Goal: Task Accomplishment & Management: Complete application form

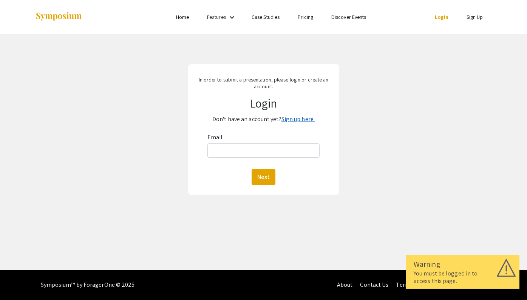
click at [294, 121] on link "Sign up here." at bounding box center [297, 119] width 33 height 8
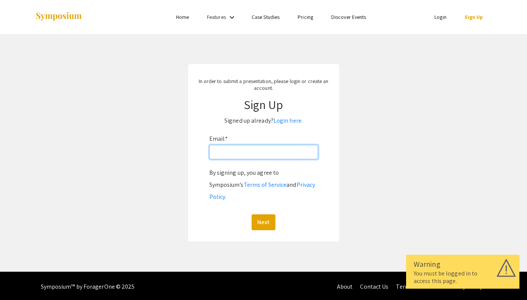
click at [255, 155] on input "Email: *" at bounding box center [263, 152] width 109 height 14
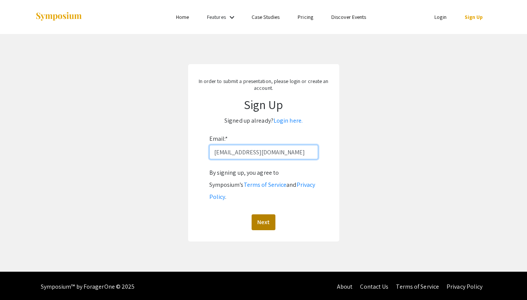
type input "[EMAIL_ADDRESS][DOMAIN_NAME]"
click at [262, 214] on button "Next" at bounding box center [263, 222] width 24 height 16
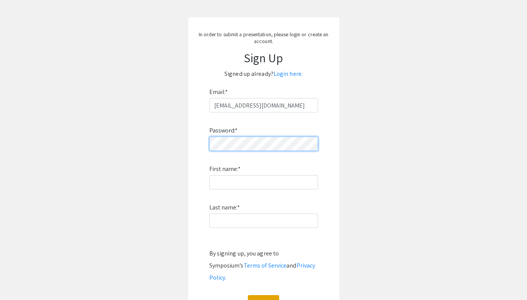
scroll to position [47, 0]
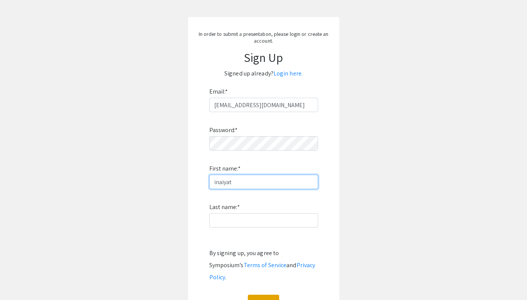
click at [215, 181] on input "inaiyat" at bounding box center [263, 182] width 109 height 14
type input "Inaiyat"
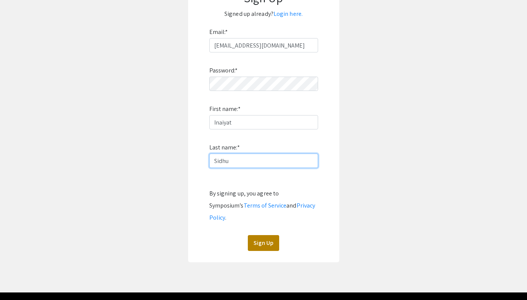
type input "Sidhu"
click at [267, 235] on button "Sign Up" at bounding box center [263, 243] width 31 height 16
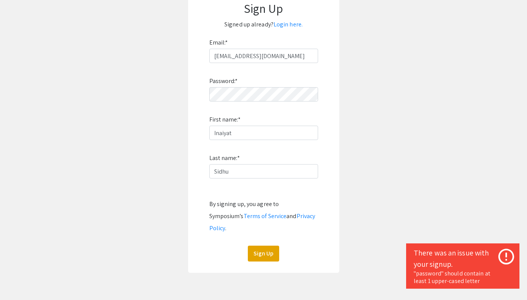
scroll to position [95, 0]
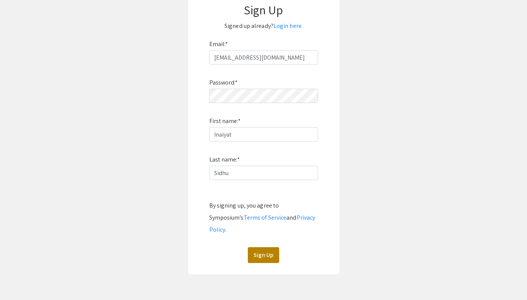
click at [262, 247] on button "Sign Up" at bounding box center [263, 255] width 31 height 16
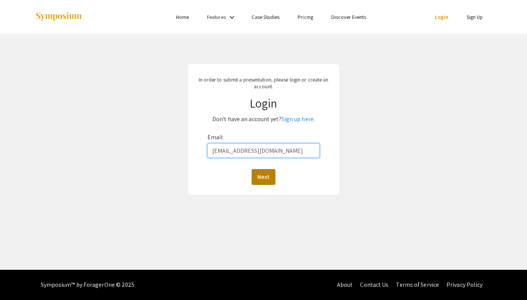
type input "[EMAIL_ADDRESS][DOMAIN_NAME]"
click at [268, 182] on button "Next" at bounding box center [263, 177] width 24 height 16
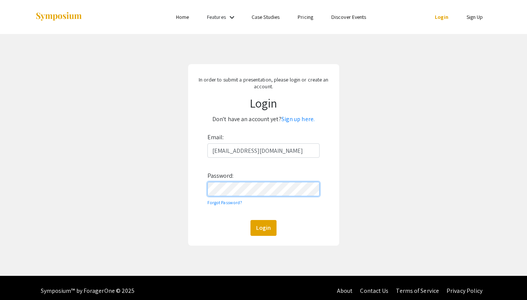
click at [263, 228] on button "Login" at bounding box center [263, 228] width 26 height 16
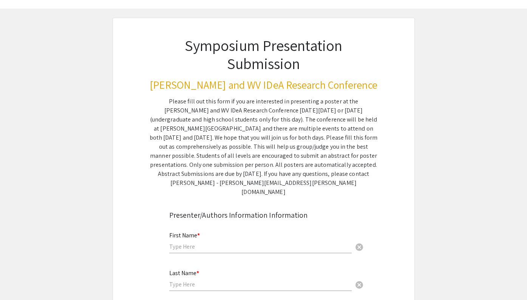
scroll to position [125, 0]
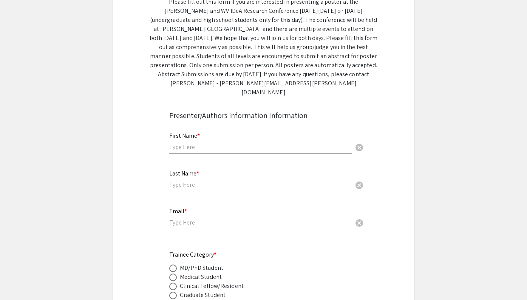
click at [202, 143] on input "text" at bounding box center [260, 147] width 182 height 8
type input "Inaiyat"
click at [199, 181] on input "text" at bounding box center [260, 185] width 182 height 8
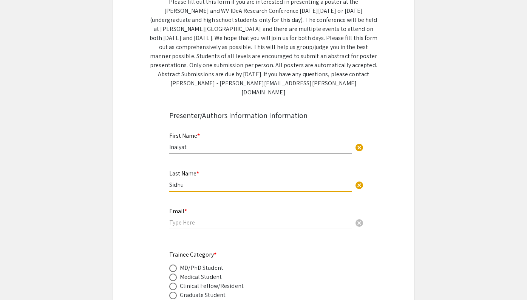
type input "Sidhu"
click at [202, 219] on input "email" at bounding box center [260, 223] width 182 height 8
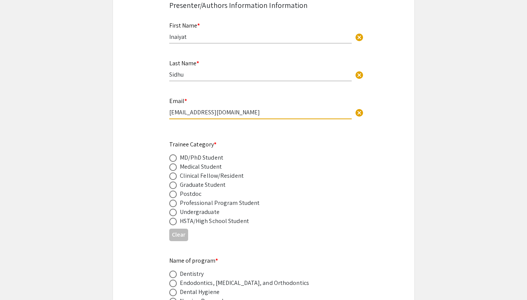
scroll to position [237, 0]
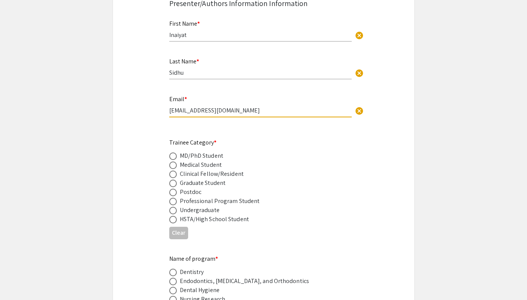
type input "[EMAIL_ADDRESS][DOMAIN_NAME]"
click at [174, 162] on span at bounding box center [173, 166] width 8 height 8
click at [174, 162] on input "radio" at bounding box center [173, 166] width 8 height 8
radio input "true"
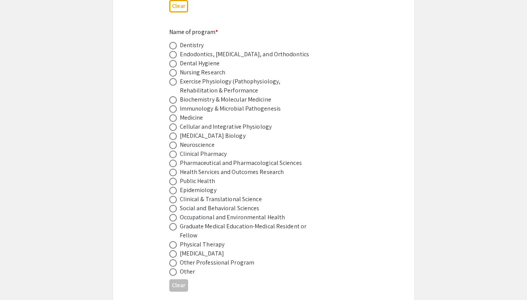
scroll to position [467, 0]
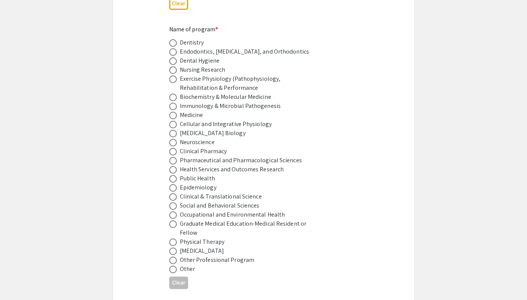
click at [176, 112] on span at bounding box center [173, 116] width 8 height 8
click at [176, 112] on input "radio" at bounding box center [173, 116] width 8 height 8
radio input "true"
click at [173, 103] on span at bounding box center [173, 107] width 8 height 8
click at [173, 103] on input "radio" at bounding box center [173, 107] width 8 height 8
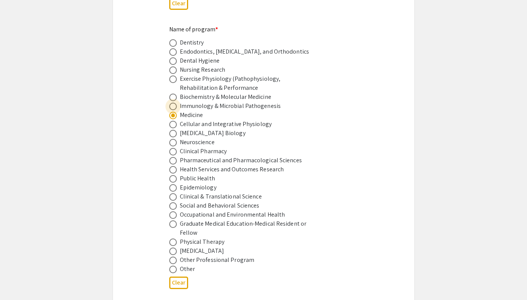
radio input "true"
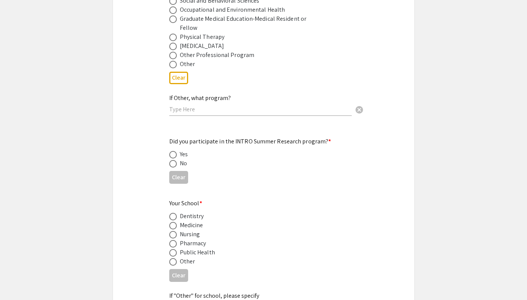
scroll to position [681, 0]
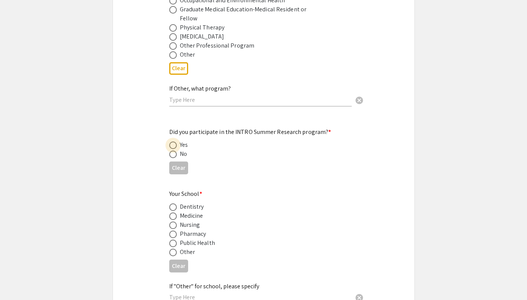
click at [174, 142] on span at bounding box center [173, 146] width 8 height 8
click at [174, 142] on input "radio" at bounding box center [173, 146] width 8 height 8
radio input "true"
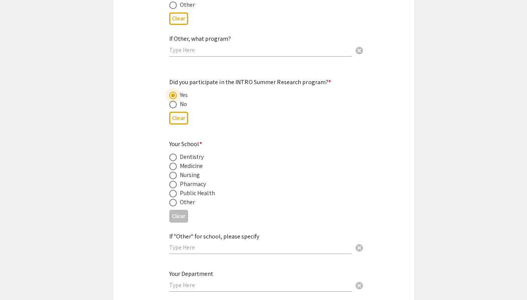
scroll to position [763, 0]
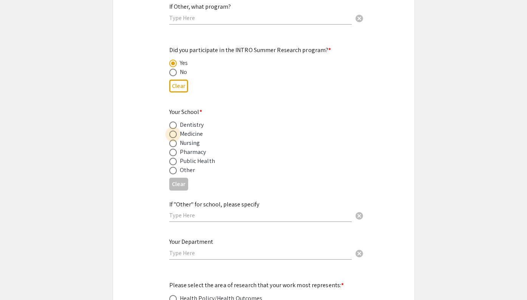
click at [176, 131] on span at bounding box center [173, 135] width 8 height 8
click at [176, 131] on input "radio" at bounding box center [173, 135] width 8 height 8
radio input "true"
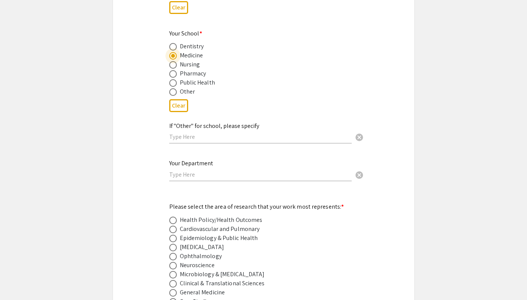
scroll to position [848, 0]
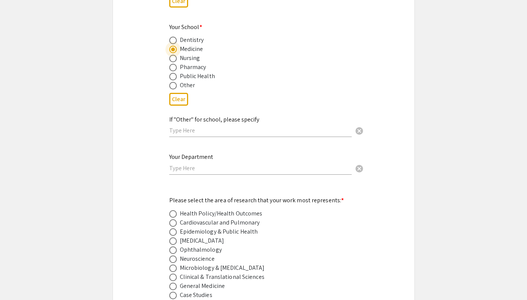
click at [213, 164] on input "text" at bounding box center [260, 168] width 182 height 8
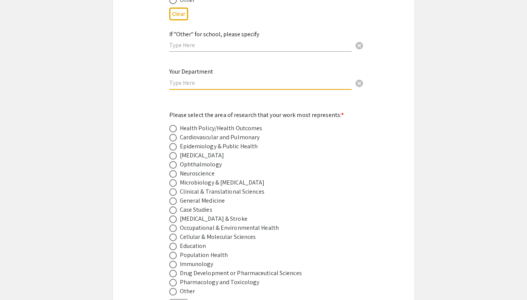
scroll to position [934, 0]
click at [173, 179] on span at bounding box center [173, 183] width 8 height 8
click at [173, 179] on input "radio" at bounding box center [173, 183] width 8 height 8
radio input "true"
click at [185, 79] on input "text" at bounding box center [260, 83] width 182 height 8
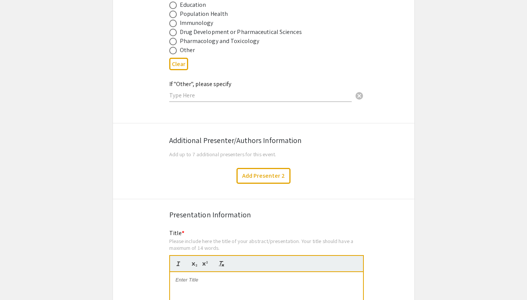
scroll to position [1217, 0]
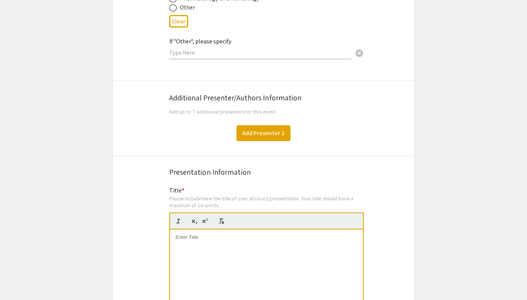
type input "WVU Medical School"
click at [252, 130] on button "Add Presenter 2" at bounding box center [263, 133] width 54 height 16
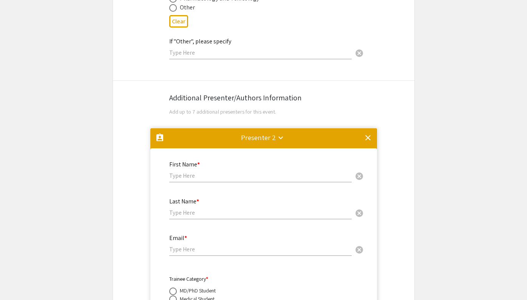
scroll to position [1338, 0]
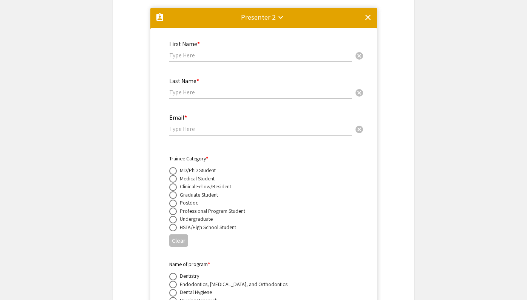
click at [368, 13] on mat-icon "clear" at bounding box center [367, 17] width 9 height 9
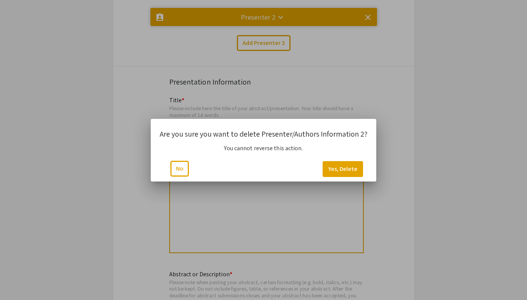
scroll to position [0, 0]
click at [347, 165] on button "Yes, Delete" at bounding box center [342, 169] width 40 height 16
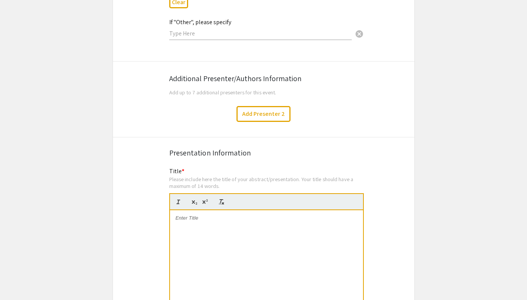
scroll to position [1236, 0]
click at [254, 108] on button "Add Presenter 2" at bounding box center [263, 115] width 54 height 16
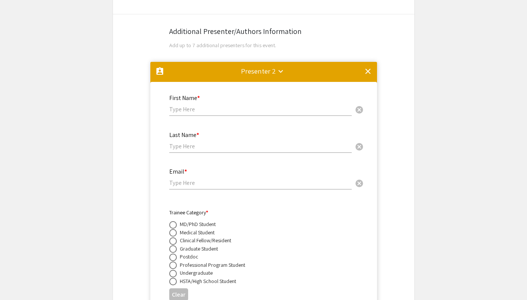
scroll to position [1284, 0]
click at [211, 105] on input "text" at bounding box center [260, 109] width 182 height 8
type input "Nour"
click at [189, 142] on input "text" at bounding box center [260, 146] width 182 height 8
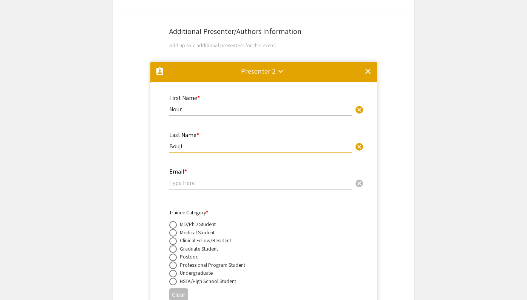
type input "Bouji"
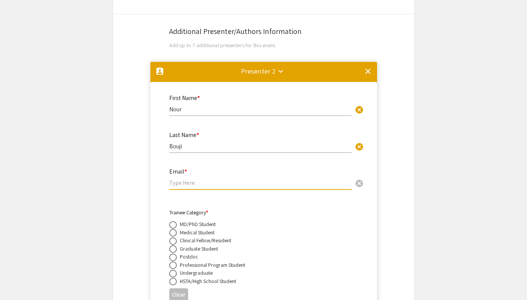
click at [190, 179] on input "email" at bounding box center [260, 183] width 182 height 8
click at [202, 179] on input "email" at bounding box center [260, 183] width 182 height 8
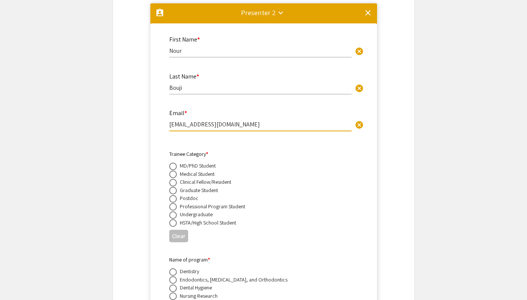
scroll to position [1344, 0]
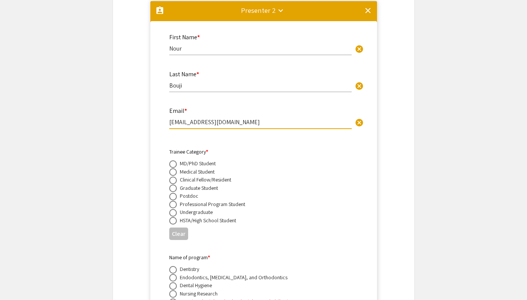
type input "nb00016@mix.wvu.edu"
click at [174, 185] on span at bounding box center [173, 189] width 8 height 8
click at [174, 185] on input "radio" at bounding box center [173, 189] width 8 height 8
radio input "true"
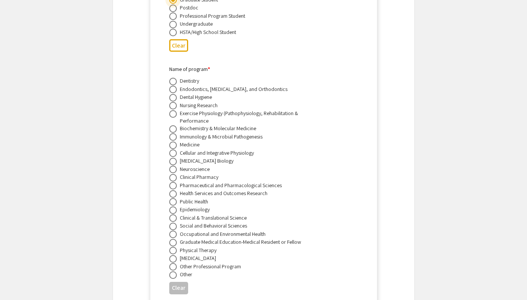
scroll to position [1552, 0]
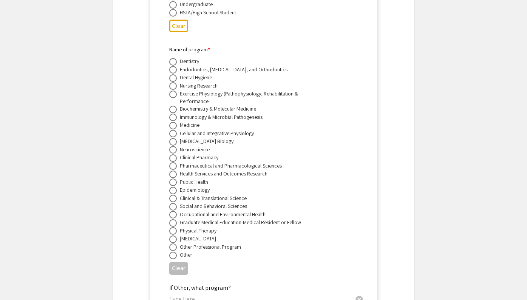
click at [174, 162] on span at bounding box center [173, 166] width 8 height 8
click at [174, 162] on input "radio" at bounding box center [173, 166] width 8 height 8
radio input "true"
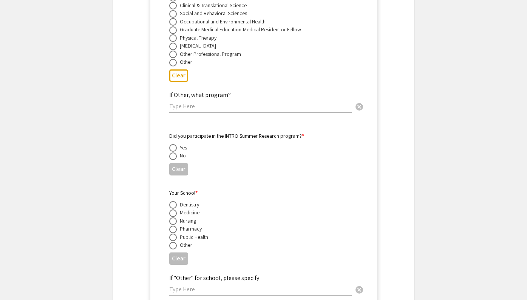
scroll to position [1747, 0]
click at [171, 143] on span at bounding box center [173, 147] width 8 height 8
click at [171, 143] on input "radio" at bounding box center [173, 147] width 8 height 8
radio input "true"
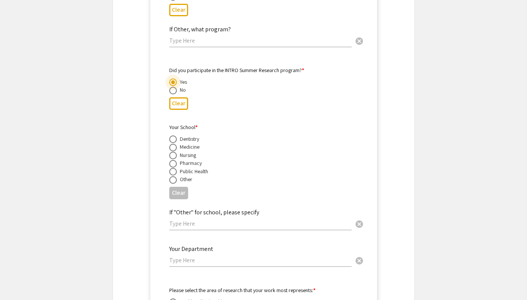
click at [170, 160] on span at bounding box center [173, 164] width 8 height 8
click at [170, 160] on input "radio" at bounding box center [173, 164] width 8 height 8
radio input "true"
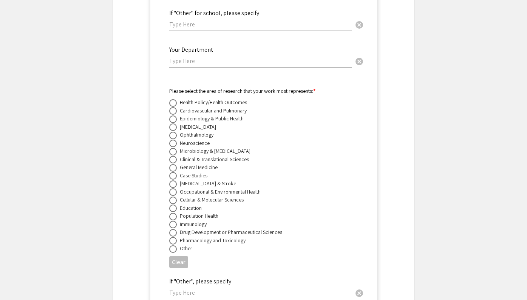
scroll to position [2011, 0]
click at [174, 147] on span at bounding box center [173, 151] width 8 height 8
click at [174, 147] on input "radio" at bounding box center [173, 151] width 8 height 8
radio input "true"
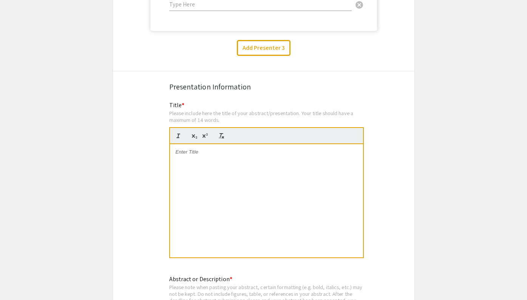
scroll to position [2300, 0]
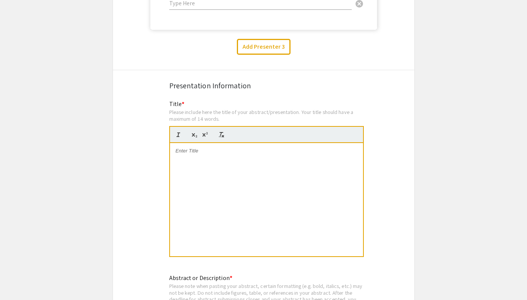
click at [226, 155] on div at bounding box center [266, 199] width 193 height 113
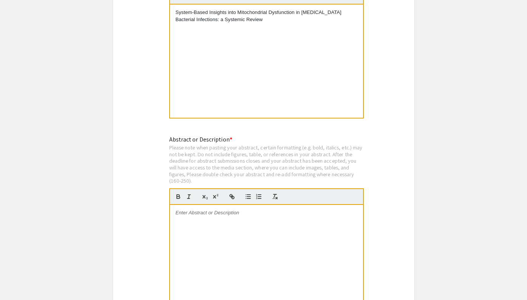
scroll to position [2451, 0]
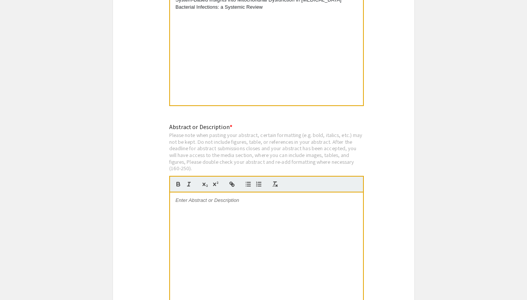
click at [213, 207] on div at bounding box center [266, 249] width 193 height 113
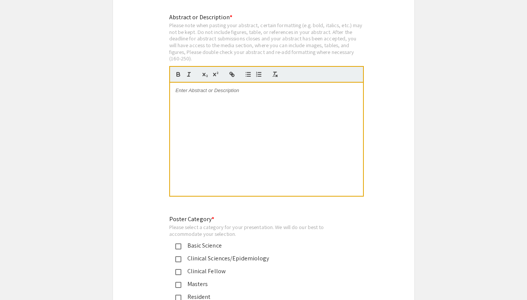
scroll to position [2560, 0]
click at [217, 96] on div at bounding box center [266, 139] width 193 height 113
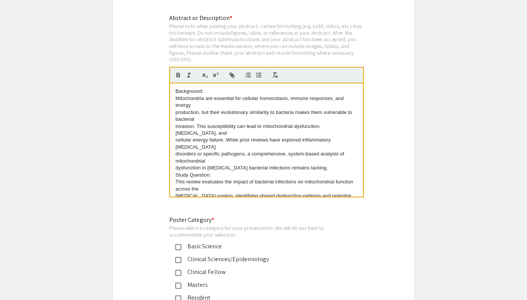
scroll to position [0, 0]
click at [175, 106] on div "Background: Mitochondria are essential for cellular homeostasis, immune respons…" at bounding box center [266, 139] width 193 height 113
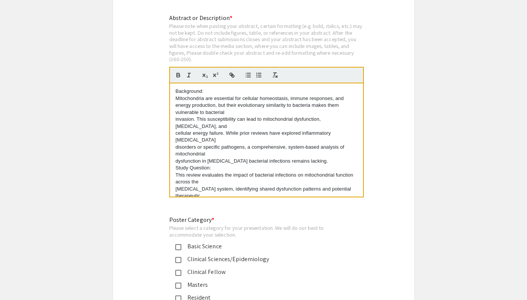
click at [174, 111] on div "Background: Mitochondria are essential for cellular homeostasis, immune respons…" at bounding box center [266, 139] width 193 height 113
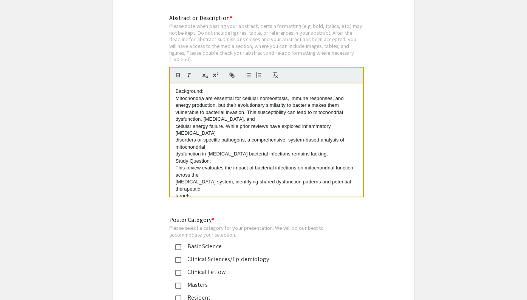
click at [177, 123] on p "cellular energy failure. While prior reviews have explored inflammatory musculo…" at bounding box center [267, 130] width 182 height 14
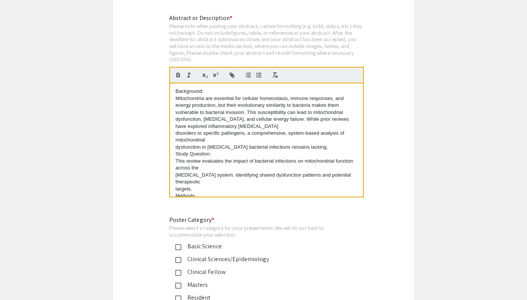
click at [174, 126] on div "Background: Mitochondria are essential for cellular homeostasis, immune respons…" at bounding box center [266, 139] width 193 height 113
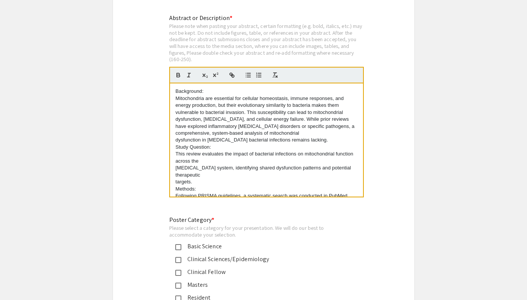
click at [176, 137] on p "dysfunction in musculoskeletal bacterial infections remains lacking." at bounding box center [267, 140] width 182 height 7
click at [174, 162] on div "Background: Mitochondria are essential for cellular homeostasis, immune respons…" at bounding box center [266, 139] width 193 height 113
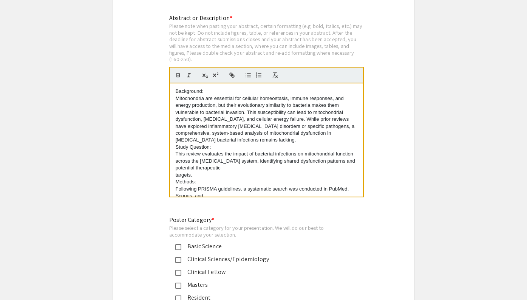
click at [176, 172] on p "targets." at bounding box center [267, 175] width 182 height 7
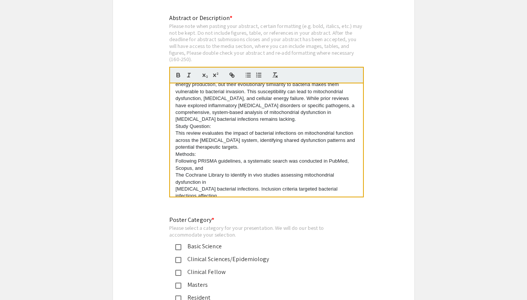
scroll to position [21, 0]
click at [175, 166] on div "Background: Mitochondria are essential for cellular homeostasis, immune respons…" at bounding box center [266, 139] width 193 height 113
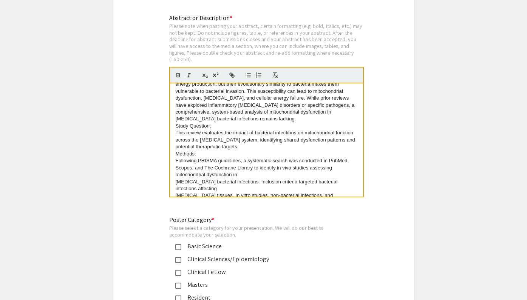
click at [176, 179] on p "musculoskeletal bacterial infections. Inclusion criteria targeted bacterial inf…" at bounding box center [267, 186] width 182 height 14
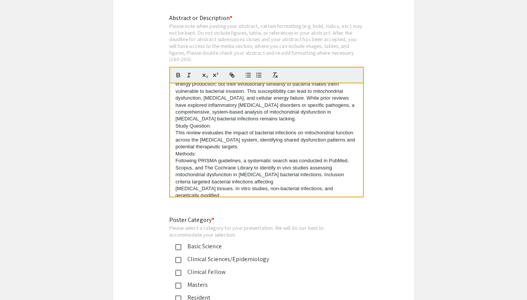
click at [177, 185] on p "musculoskeletal tissues. In vitro studies, non-bacterial infections, and geneti…" at bounding box center [267, 192] width 182 height 14
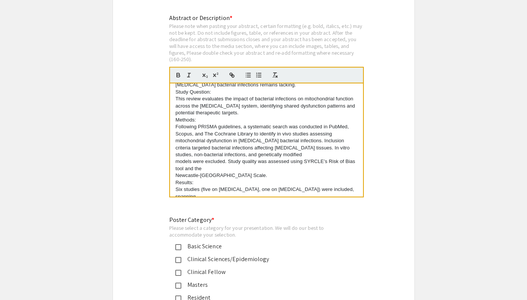
scroll to position [63, 0]
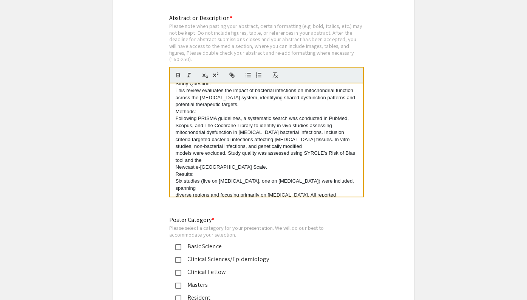
click at [176, 150] on p "models were excluded. Study quality was assessed using SYRCLE’s Risk of Bias to…" at bounding box center [267, 157] width 182 height 14
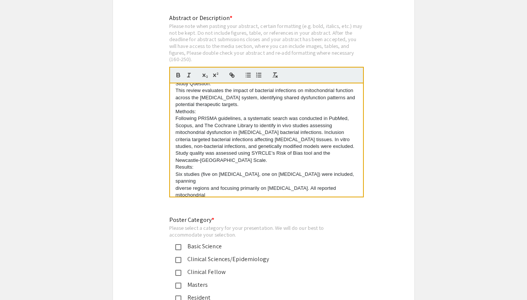
click at [176, 157] on p "Newcastle-Ottawa Scale." at bounding box center [267, 160] width 182 height 7
click at [176, 172] on p "Six studies (five on osteomyelitis, one on prosthetic joint infection) were inc…" at bounding box center [267, 178] width 182 height 14
click at [176, 185] on p "diverse regions and focusing primarily on Staphylococcus aureus. All reported m…" at bounding box center [267, 192] width 182 height 14
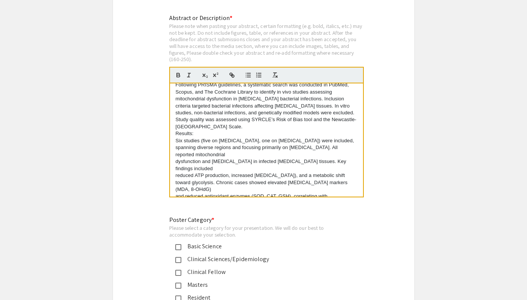
scroll to position [101, 0]
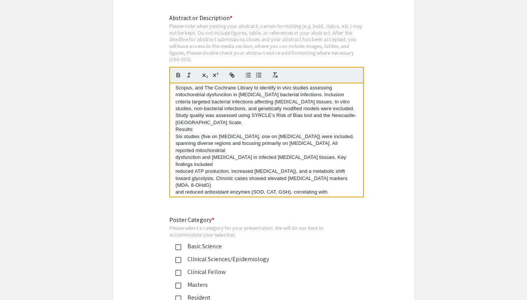
click at [176, 154] on p "dysfunction and oxidative stress in infected musculoskeletal tissues. Key findi…" at bounding box center [267, 161] width 182 height 14
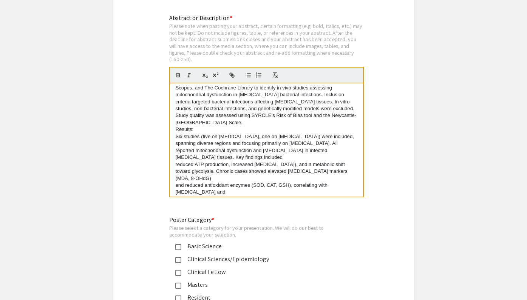
click at [176, 161] on p "reduced ATP production, increased reactive oxygen species (ROS), and a metaboli…" at bounding box center [267, 164] width 182 height 7
click at [174, 162] on div "Background: Mitochondria are essential for cellular homeostasis, immune respons…" at bounding box center [266, 139] width 193 height 113
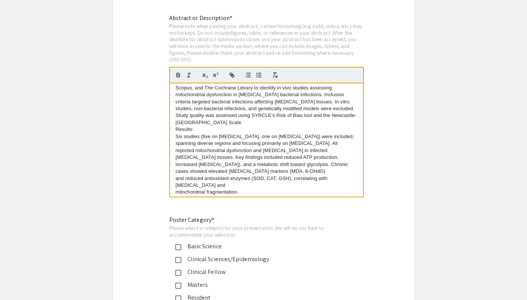
click at [176, 175] on p "and reduced antioxidant enzymes (SOD, CAT, GSH), correlating with DNA damage and" at bounding box center [267, 182] width 182 height 14
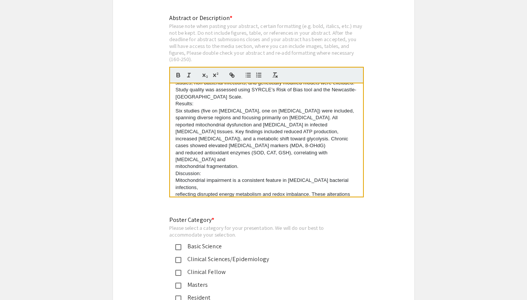
scroll to position [129, 0]
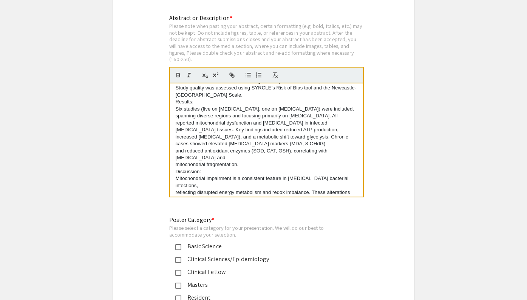
click at [176, 161] on p "mitochondrial fragmentation." at bounding box center [267, 164] width 182 height 7
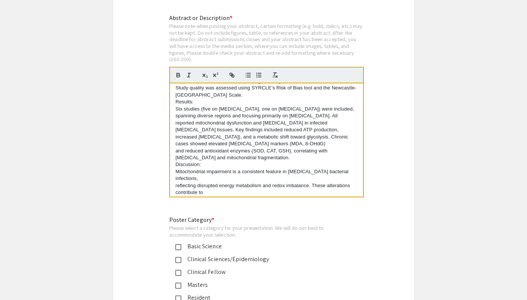
click at [174, 169] on div "Background: Mitochondria are essential for cellular homeostasis, immune respons…" at bounding box center [266, 139] width 193 height 113
click at [174, 174] on div "Background: Mitochondria are essential for cellular homeostasis, immune respons…" at bounding box center [266, 139] width 193 height 113
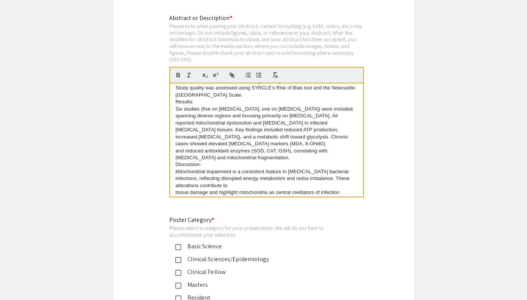
click at [174, 181] on div "Background: Mitochondria are essential for cellular homeostasis, immune respons…" at bounding box center [266, 139] width 193 height 113
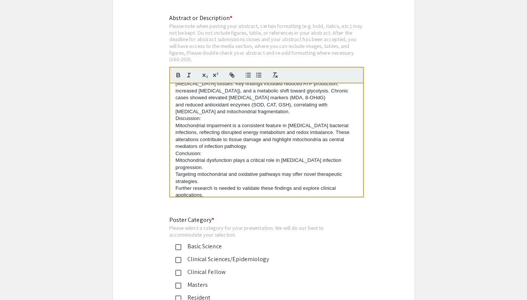
scroll to position [174, 0]
click at [174, 164] on div "Background: Mitochondria are essential for cellular homeostasis, immune respons…" at bounding box center [266, 139] width 193 height 113
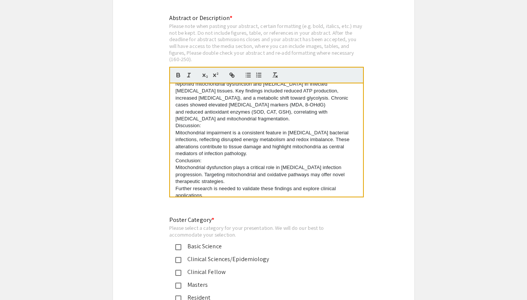
click at [174, 174] on div "Background: Mitochondria are essential for cellular homeostasis, immune respons…" at bounding box center [266, 139] width 193 height 113
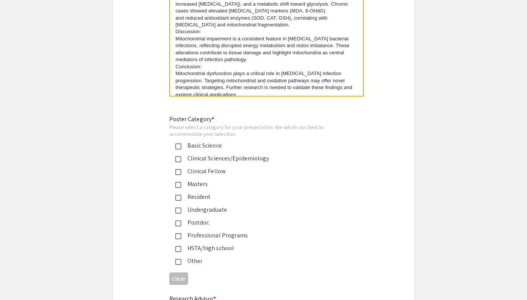
scroll to position [2660, 0]
click at [175, 145] on mat-pseudo-checkbox at bounding box center [178, 148] width 6 height 6
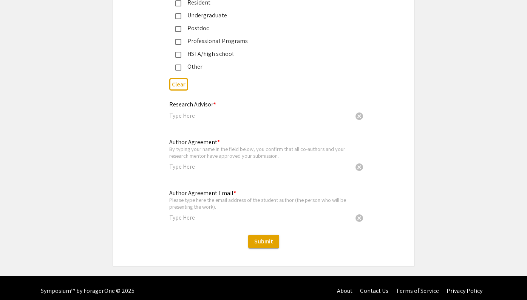
scroll to position [2855, 0]
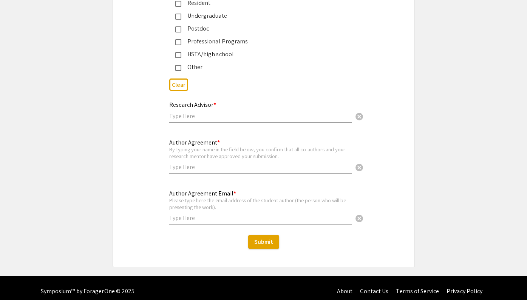
click at [190, 115] on div "Research Advisor * cancel" at bounding box center [260, 108] width 182 height 29
type input "Dr. Matthew Dietz, MD"
click at [210, 165] on input "text" at bounding box center [260, 167] width 182 height 8
type input "Inaiyat Sidhu"
click at [197, 214] on input "text" at bounding box center [260, 218] width 182 height 8
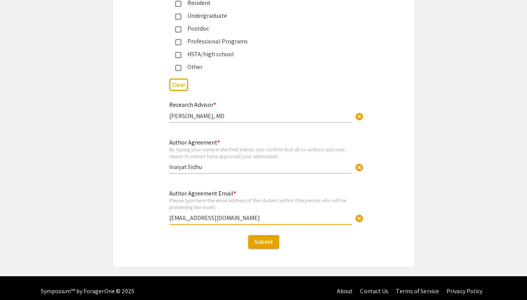
type input "[EMAIL_ADDRESS][DOMAIN_NAME]"
click at [355, 241] on div "Submit" at bounding box center [263, 242] width 301 height 14
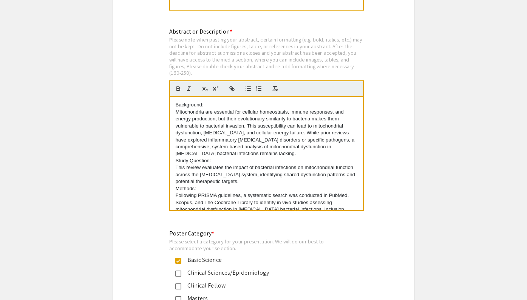
scroll to position [0, 0]
click at [199, 102] on p "Background:" at bounding box center [267, 105] width 182 height 7
drag, startPoint x: 174, startPoint y: 154, endPoint x: 211, endPoint y: 154, distance: 36.2
click at [211, 154] on div "Background : Mitochondria are essential for cellular homeostasis, immune respon…" at bounding box center [266, 153] width 193 height 113
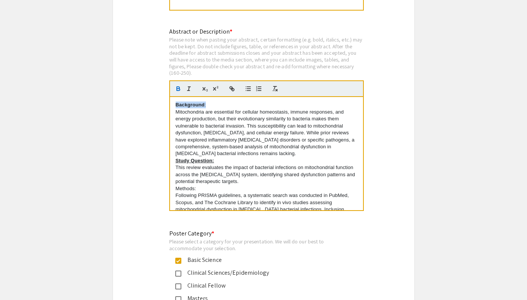
drag, startPoint x: 207, startPoint y: 98, endPoint x: 168, endPoint y: 98, distance: 39.6
click at [168, 98] on div "Abstract or Description * Please note when pasting your abstract, certain forma…" at bounding box center [263, 124] width 200 height 194
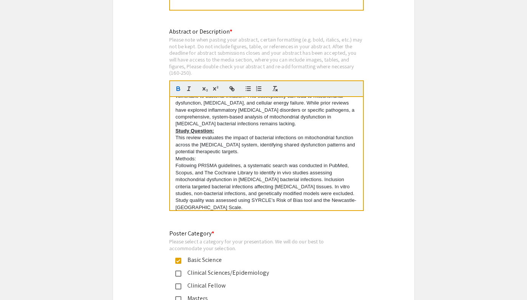
scroll to position [42, 0]
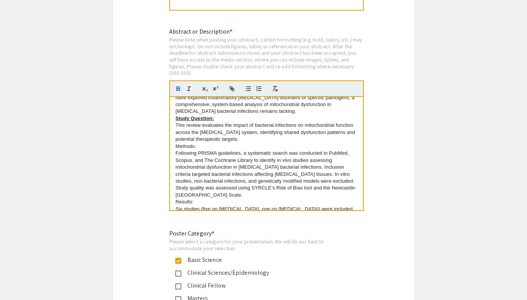
drag, startPoint x: 205, startPoint y: 135, endPoint x: 158, endPoint y: 135, distance: 46.4
drag, startPoint x: 200, startPoint y: 137, endPoint x: 169, endPoint y: 137, distance: 31.0
click at [169, 137] on div "Background: Mitochondria are essential for cellular homeostasis, immune respons…" at bounding box center [266, 154] width 194 height 114
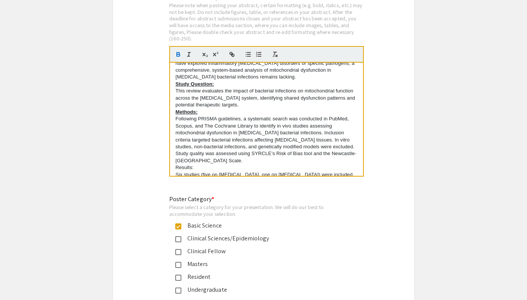
scroll to position [55, 0]
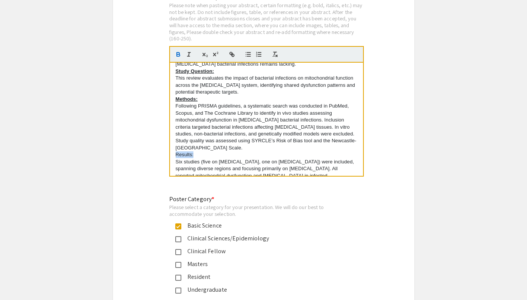
drag, startPoint x: 199, startPoint y: 145, endPoint x: 161, endPoint y: 145, distance: 37.8
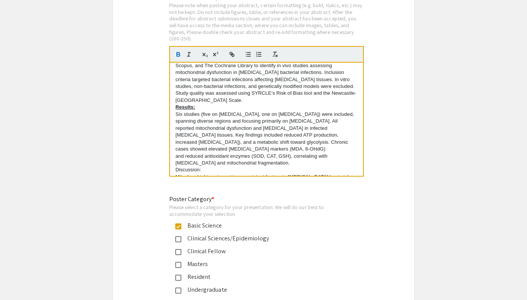
scroll to position [104, 0]
click at [176, 125] on p "Six studies (five on osteomyelitis, one on prosthetic joint infection) were inc…" at bounding box center [267, 131] width 182 height 42
click at [174, 143] on div "Background: Mitochondria are essential for cellular homeostasis, immune respons…" at bounding box center [266, 119] width 193 height 113
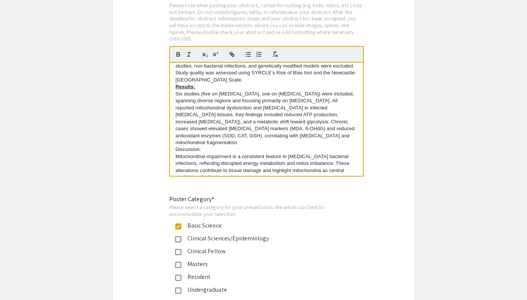
scroll to position [124, 0]
drag, startPoint x: 206, startPoint y: 138, endPoint x: 156, endPoint y: 138, distance: 50.2
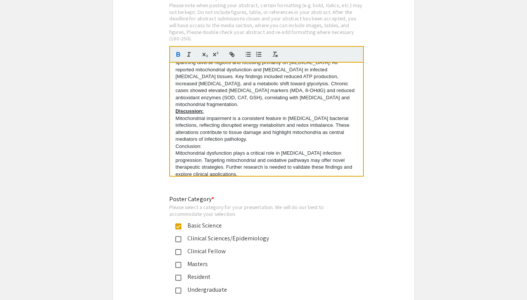
scroll to position [161, 0]
drag, startPoint x: 205, startPoint y: 134, endPoint x: 170, endPoint y: 134, distance: 35.5
click at [170, 134] on div "Background: Mitochondria are essential for cellular homeostasis, immune respons…" at bounding box center [266, 119] width 193 height 113
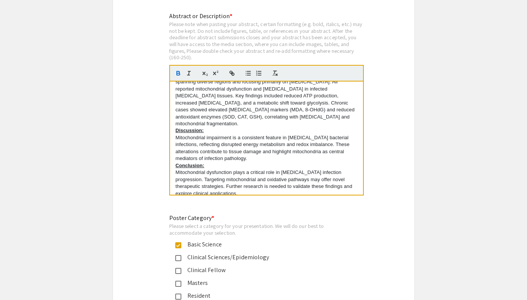
click at [207, 169] on p "Mitochondrial dysfunction plays a critical role in musculoskeletal infection pr…" at bounding box center [267, 183] width 182 height 28
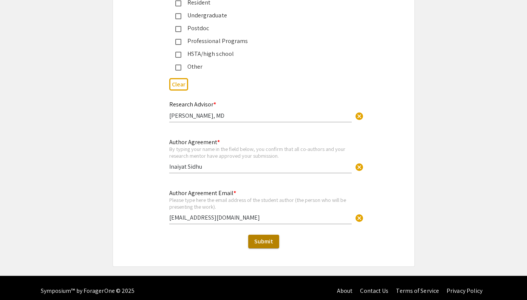
scroll to position [2855, 0]
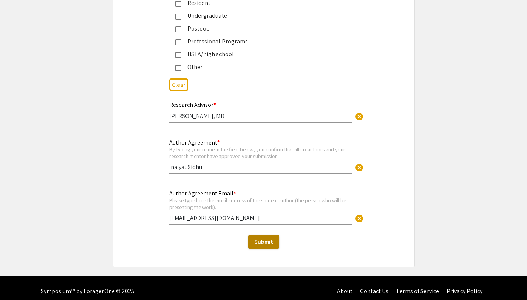
click at [259, 238] on span "Submit" at bounding box center [263, 242] width 19 height 8
